Goal: Find specific page/section

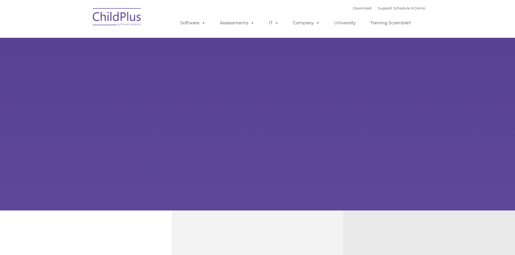
type input ""
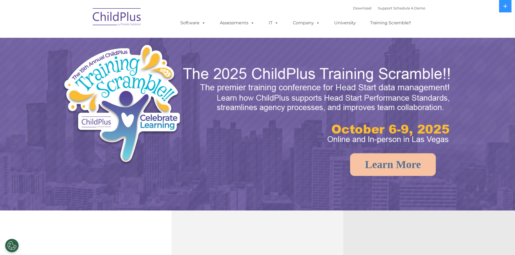
select select "MEDIUM"
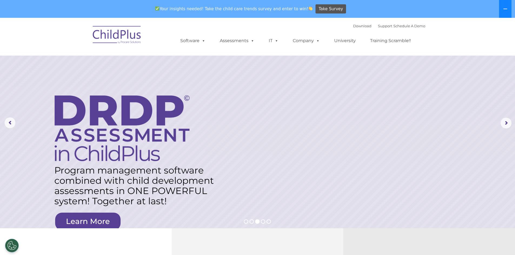
click at [505, 12] on button at bounding box center [505, 9] width 12 height 18
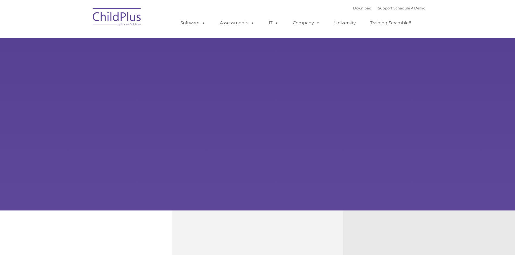
type input ""
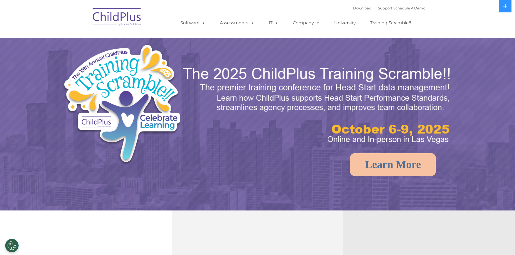
select select "MEDIUM"
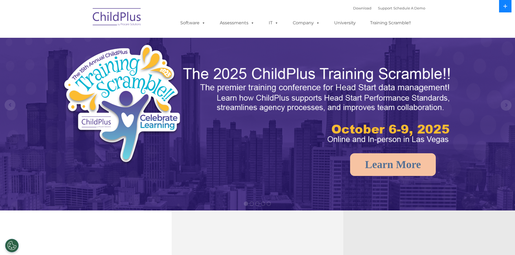
click at [504, 6] on icon at bounding box center [505, 6] width 4 height 4
